Goal: Check status: Check status

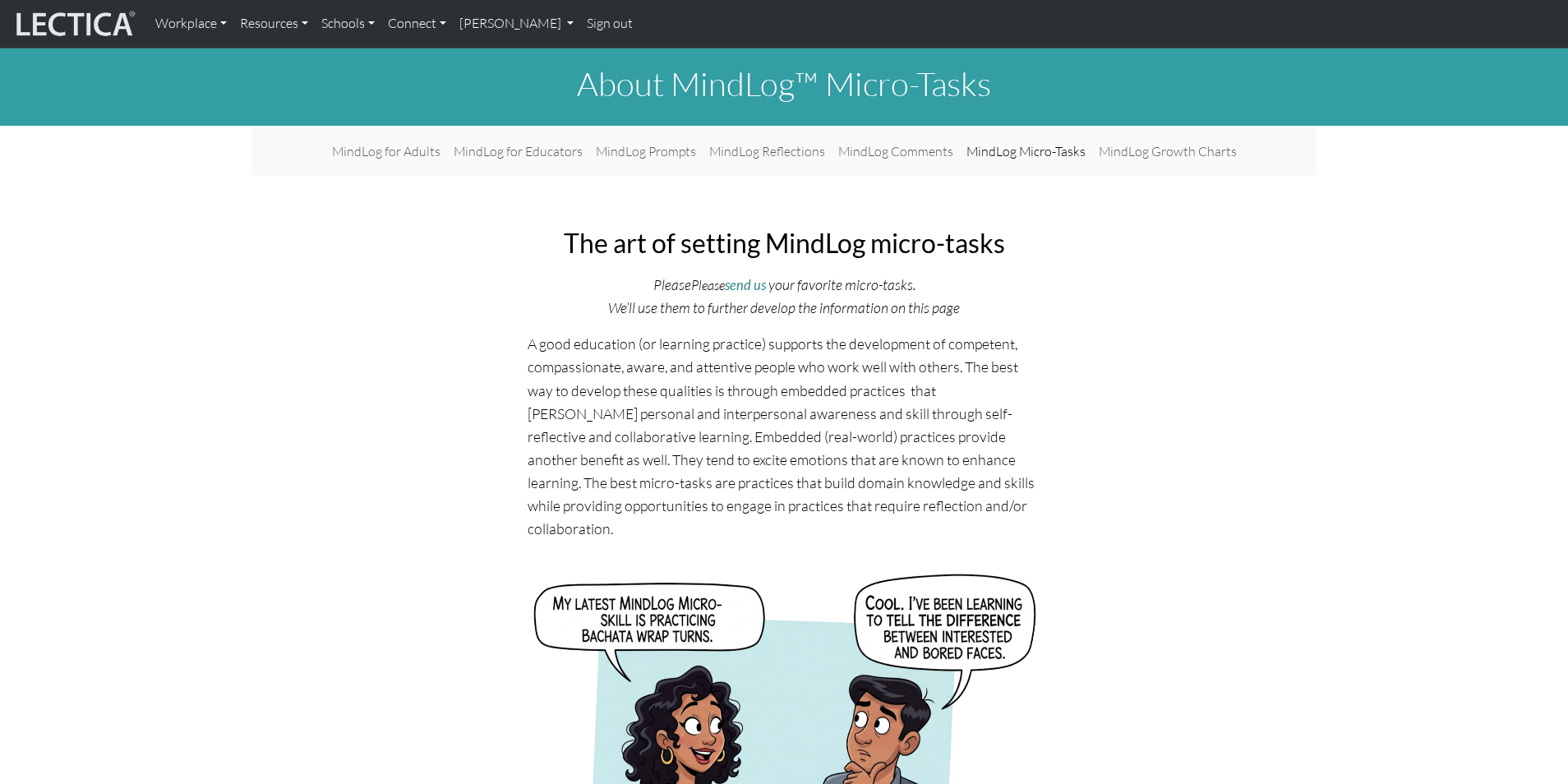
click at [514, 18] on link "[PERSON_NAME]" at bounding box center [516, 24] width 127 height 34
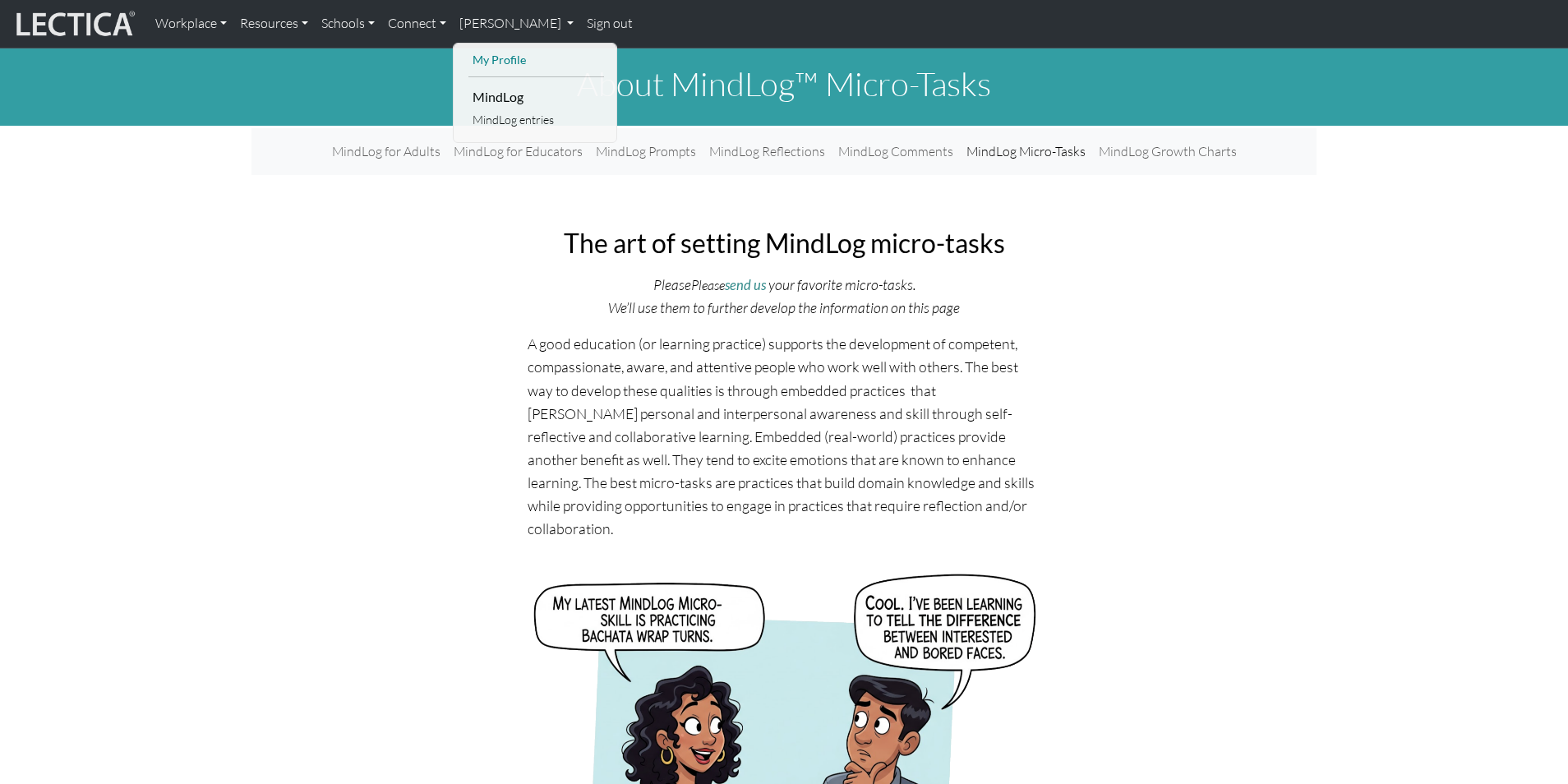
click at [510, 62] on link "My Profile" at bounding box center [536, 61] width 135 height 21
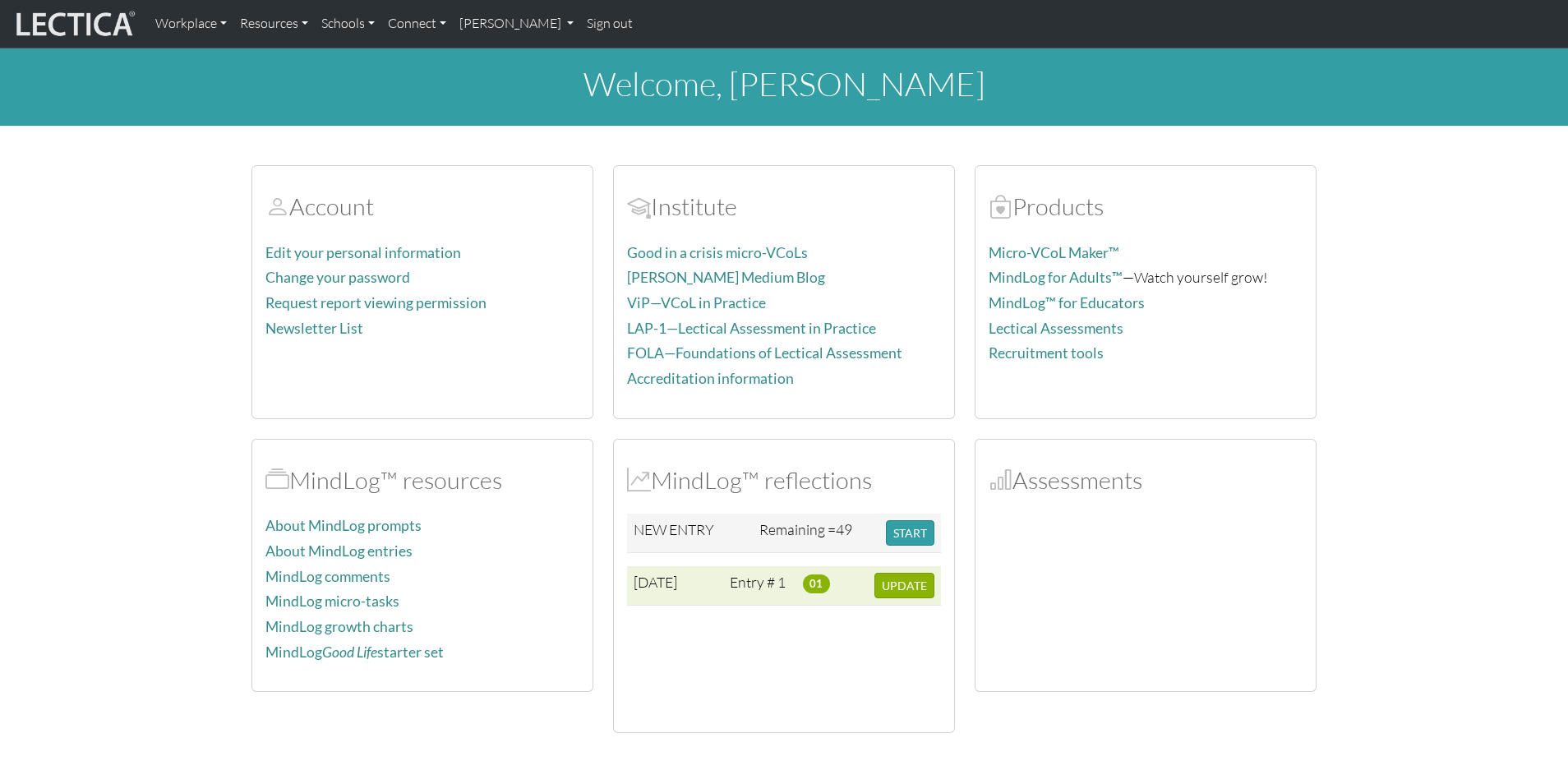
click at [765, 585] on td "Entry # 1" at bounding box center [759, 586] width 73 height 40
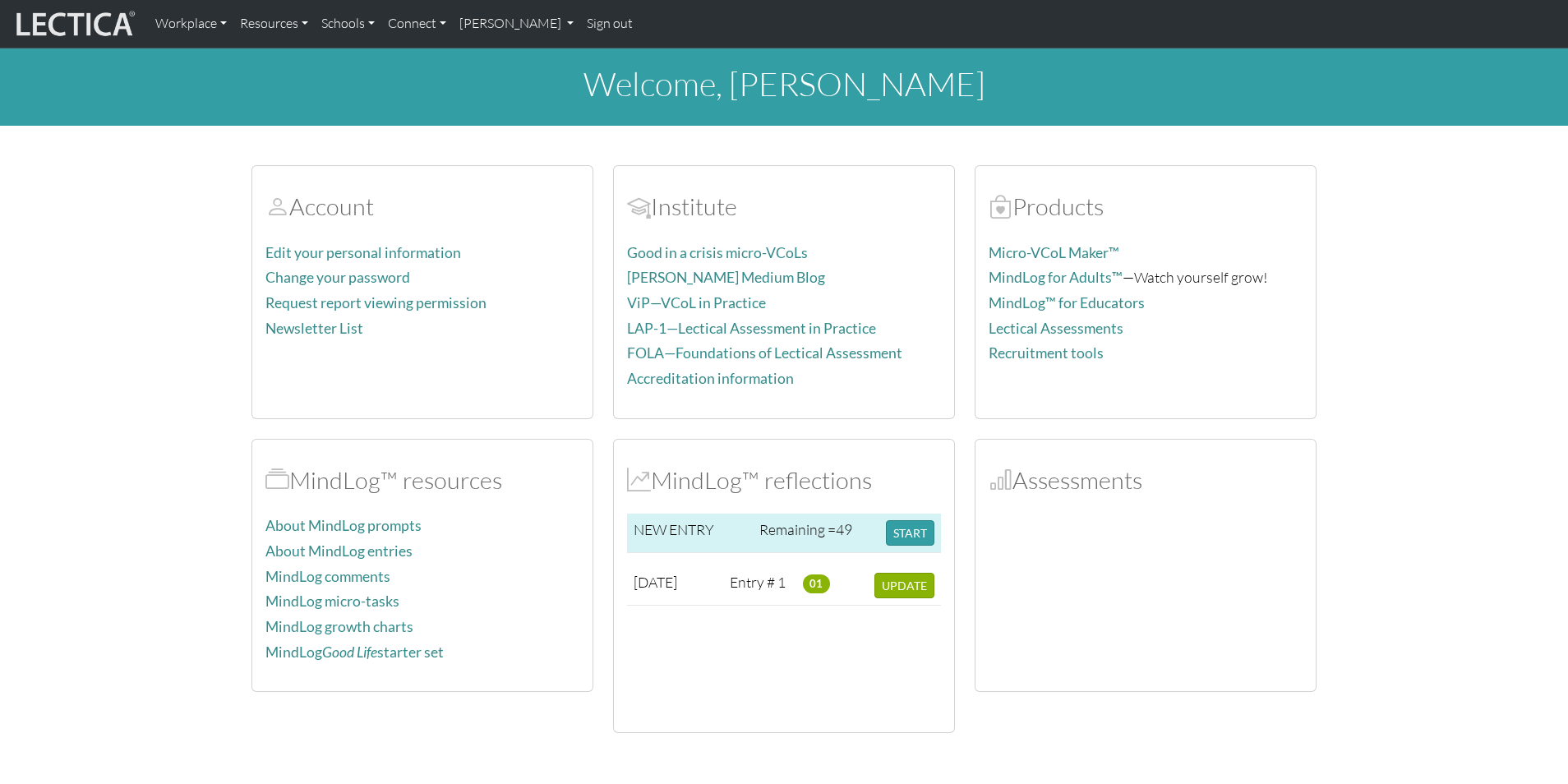
click at [823, 537] on td "Remaining = 49" at bounding box center [817, 533] width 127 height 40
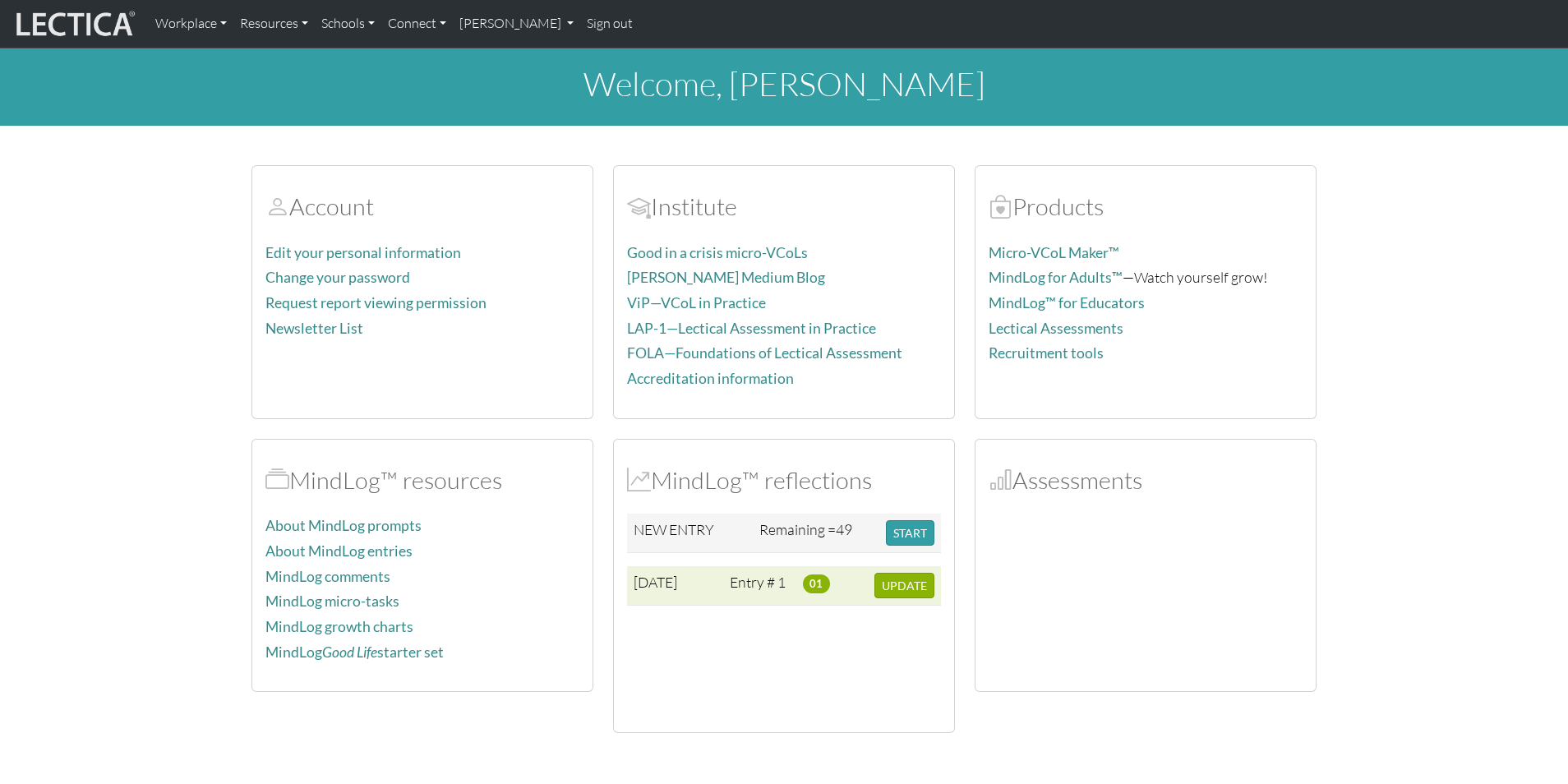
click at [642, 593] on td "[DATE]" at bounding box center [676, 586] width 97 height 40
click at [819, 579] on span "01" at bounding box center [817, 582] width 27 height 18
